Goal: Task Accomplishment & Management: Use online tool/utility

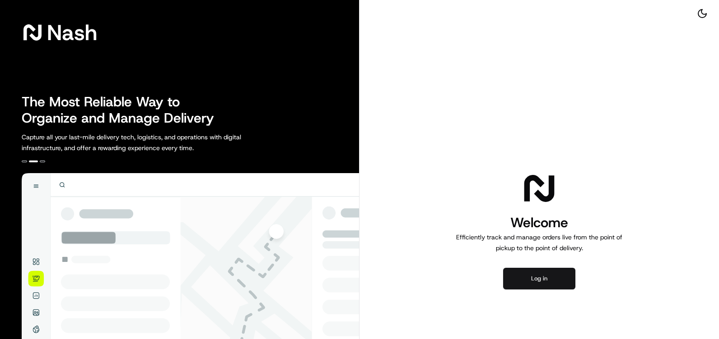
click at [539, 274] on button "Log in" at bounding box center [539, 279] width 72 height 22
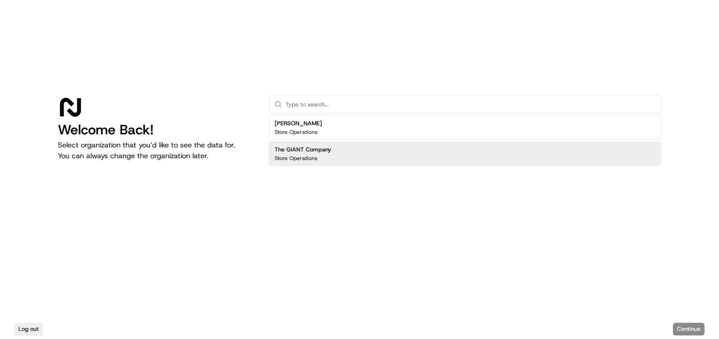
click at [493, 159] on div "The GIANT Company Store Operations" at bounding box center [465, 154] width 392 height 24
click at [678, 330] on button "Continue" at bounding box center [689, 329] width 32 height 13
